Goal: Find specific page/section: Find specific page/section

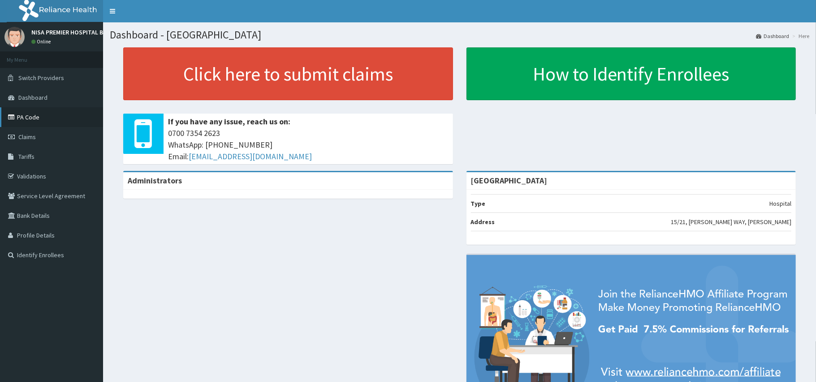
click at [31, 119] on link "PA Code" at bounding box center [51, 117] width 103 height 20
click at [28, 111] on link "PA Code" at bounding box center [51, 117] width 103 height 20
